Goal: Task Accomplishment & Management: Use online tool/utility

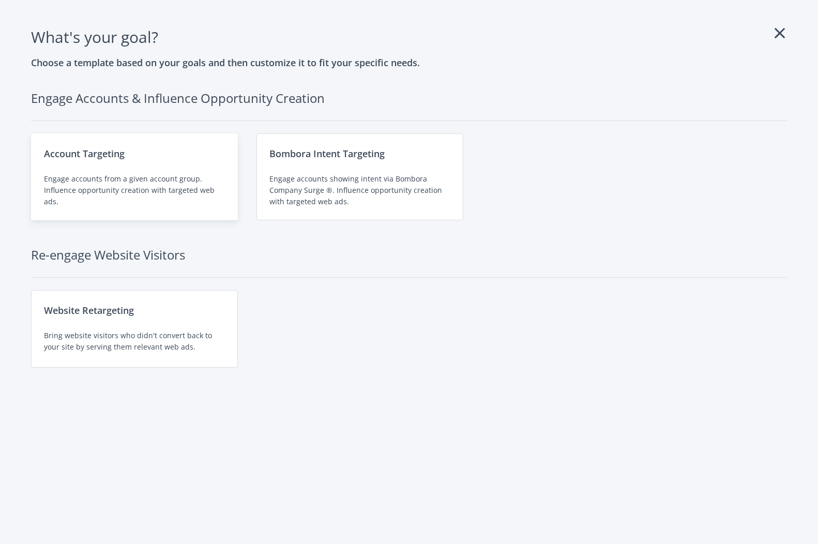
click at [141, 176] on div "Engage accounts from a given account group. Influence opportunity creation with…" at bounding box center [134, 190] width 181 height 34
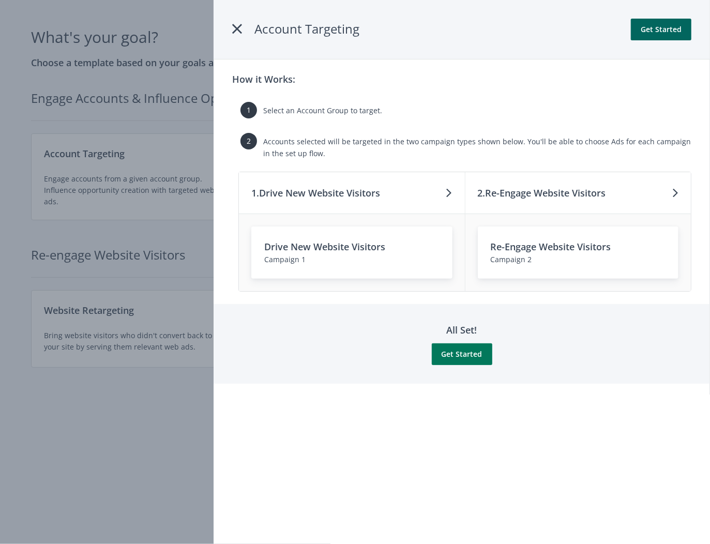
click at [450, 355] on button "Get Started" at bounding box center [462, 354] width 60 height 22
